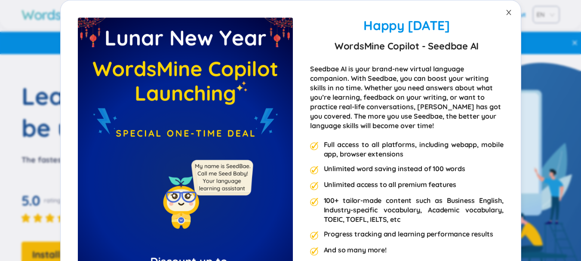
click at [505, 12] on icon "close" at bounding box center [508, 12] width 7 height 7
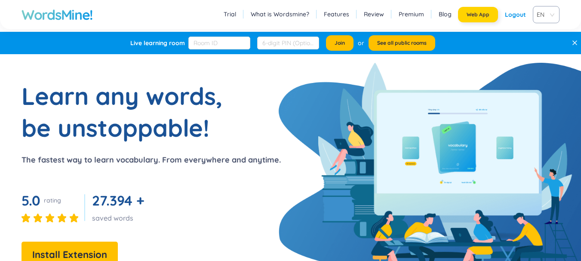
click at [476, 17] on span "Web App" at bounding box center [478, 14] width 23 height 7
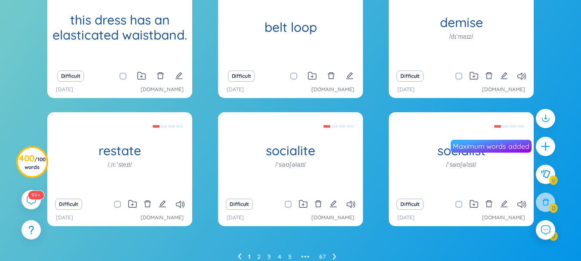
scroll to position [166, 0]
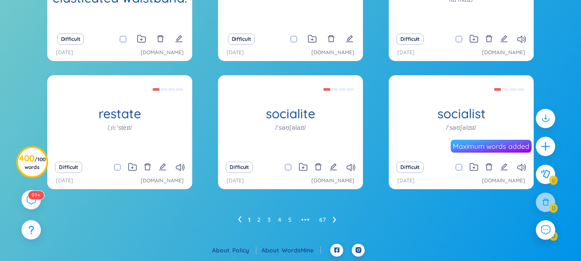
click at [333, 217] on icon at bounding box center [334, 219] width 3 height 6
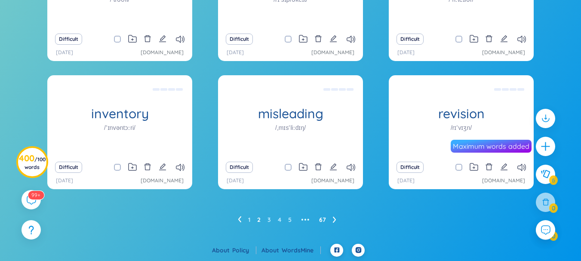
click at [323, 221] on link "67" at bounding box center [322, 219] width 7 height 13
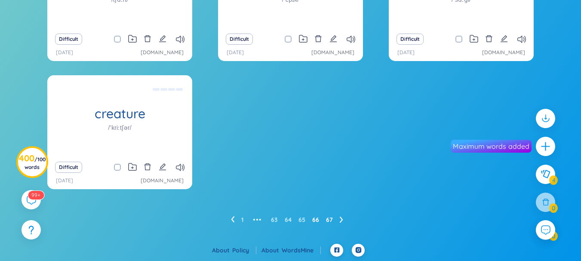
click at [314, 221] on link "66" at bounding box center [315, 219] width 7 height 13
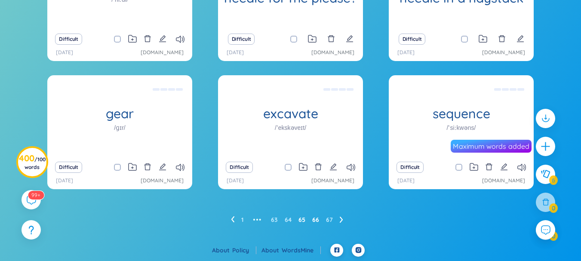
click at [303, 224] on link "65" at bounding box center [301, 219] width 7 height 13
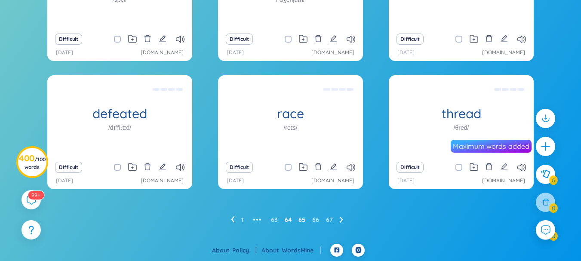
click at [291, 219] on link "64" at bounding box center [288, 219] width 7 height 13
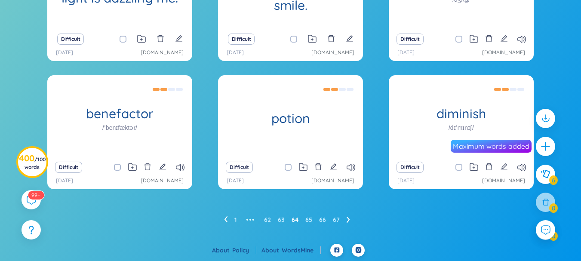
scroll to position [123, 0]
